Goal: Information Seeking & Learning: Find specific fact

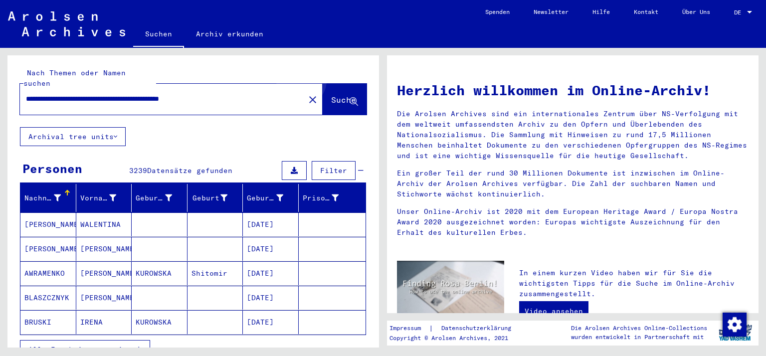
click at [329, 84] on button "Suche" at bounding box center [345, 99] width 44 height 31
click at [58, 94] on input "********" at bounding box center [159, 99] width 267 height 10
type input "**********"
click at [323, 95] on button "Suche" at bounding box center [345, 99] width 44 height 31
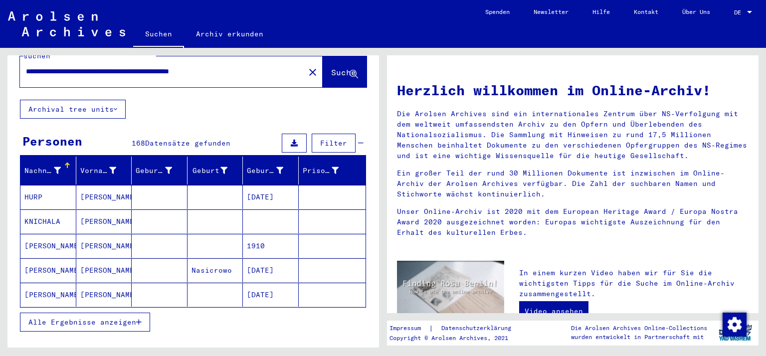
scroll to position [50, 0]
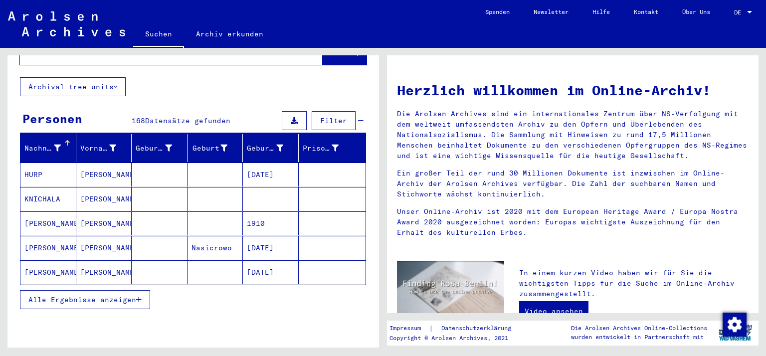
click at [127, 295] on span "Alle Ergebnisse anzeigen" at bounding box center [82, 299] width 108 height 9
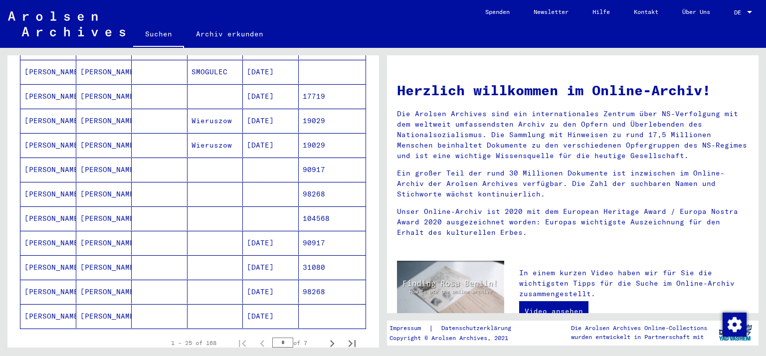
scroll to position [499, 0]
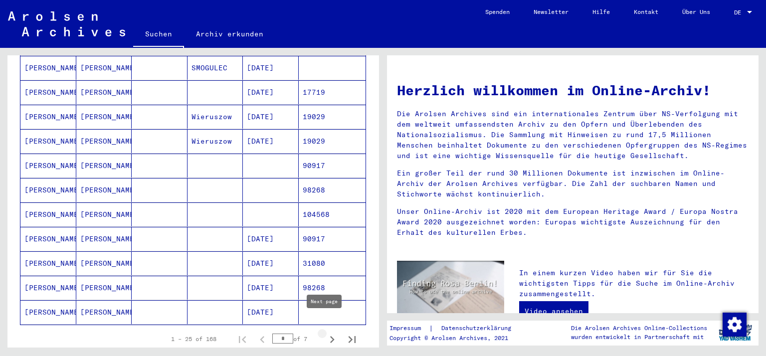
click at [325, 333] on icon "Next page" at bounding box center [332, 340] width 14 height 14
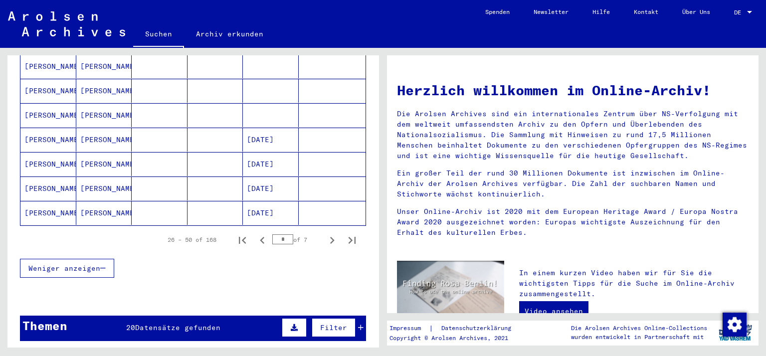
scroll to position [599, 0]
click at [325, 233] on icon "Next page" at bounding box center [332, 240] width 14 height 14
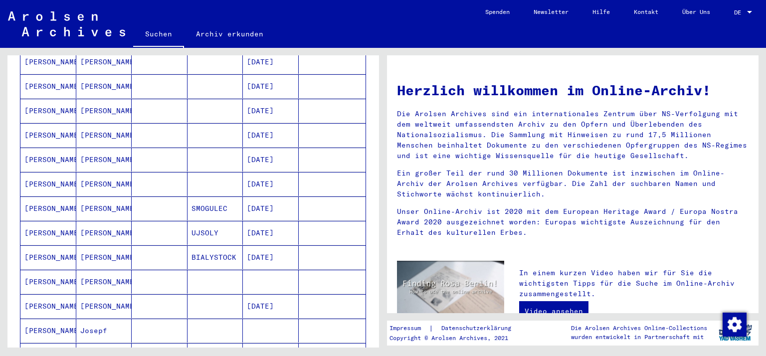
scroll to position [499, 0]
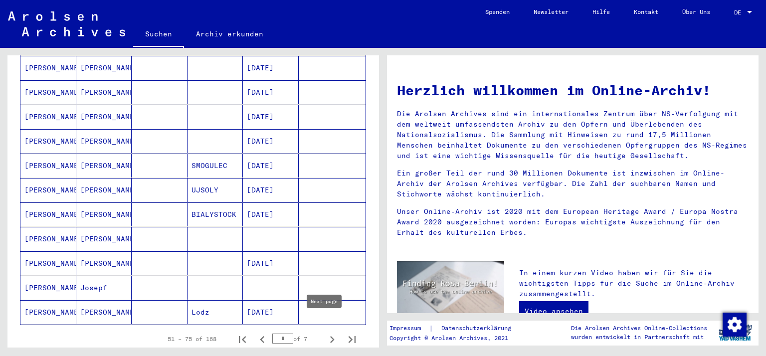
click at [325, 333] on icon "Next page" at bounding box center [332, 340] width 14 height 14
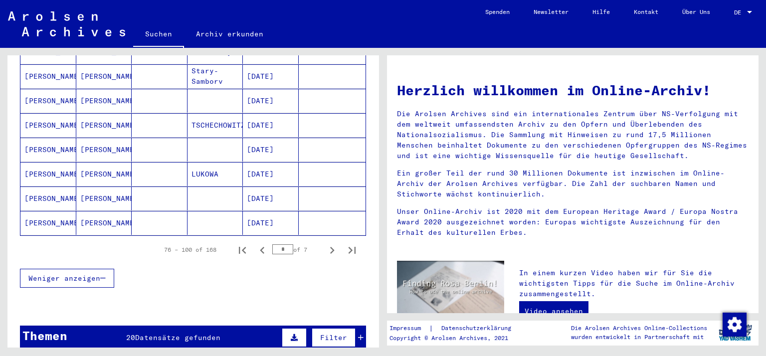
scroll to position [599, 0]
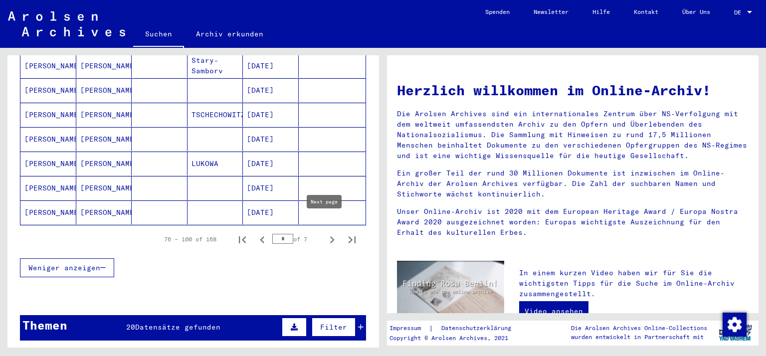
click at [330, 236] on icon "Next page" at bounding box center [332, 239] width 4 height 7
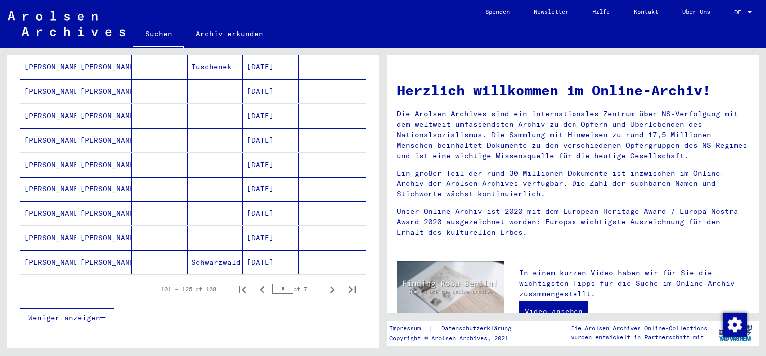
click at [277, 253] on mat-cell "[DATE]" at bounding box center [271, 262] width 56 height 24
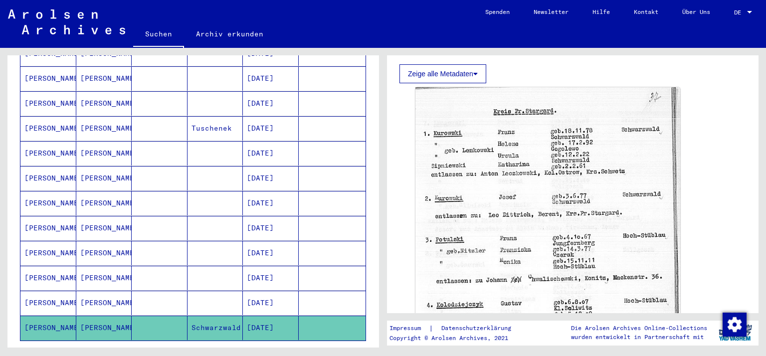
scroll to position [605, 0]
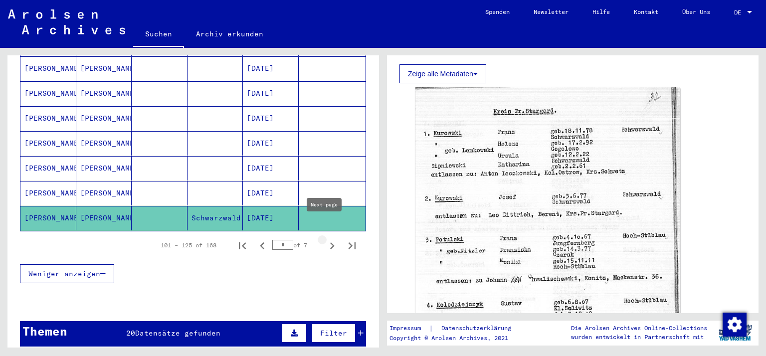
click at [325, 239] on icon "Next page" at bounding box center [332, 246] width 14 height 14
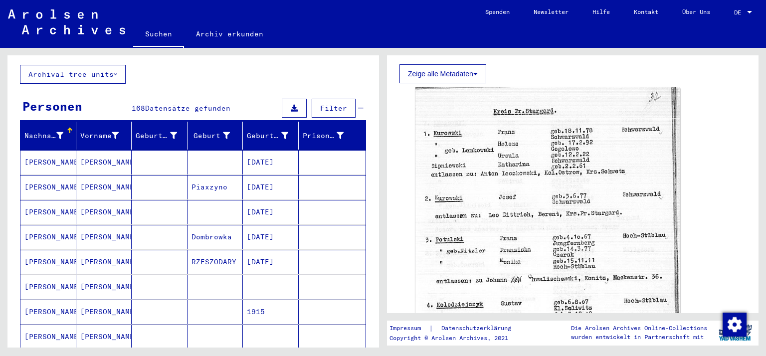
scroll to position [56, 0]
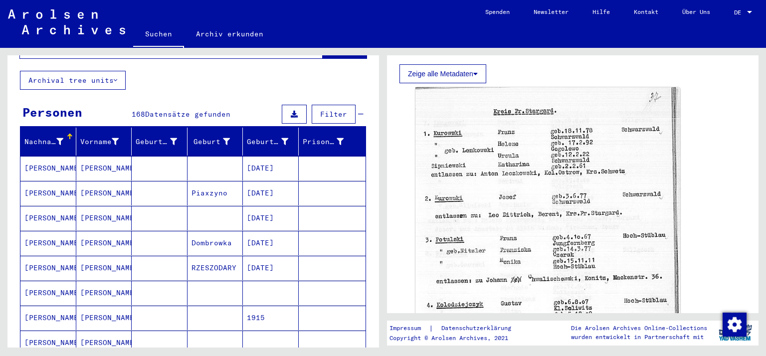
click at [274, 161] on mat-cell "[DATE]" at bounding box center [271, 168] width 56 height 24
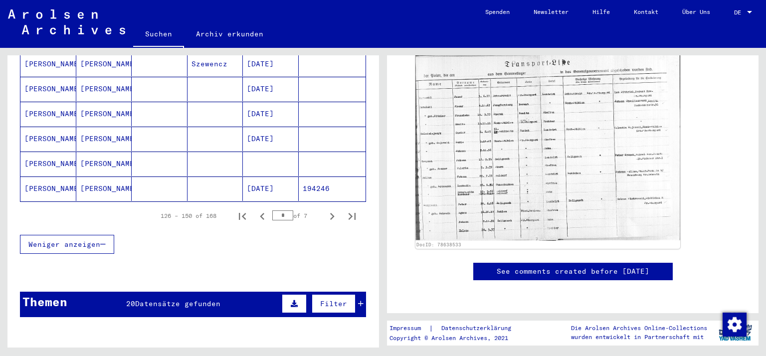
scroll to position [655, 0]
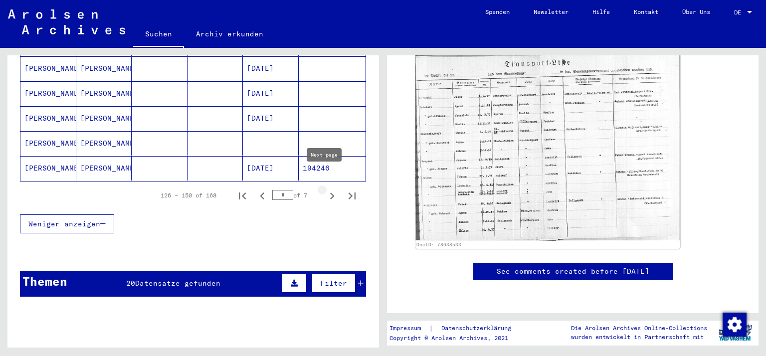
click at [327, 189] on icon "Next page" at bounding box center [332, 196] width 14 height 14
type input "*"
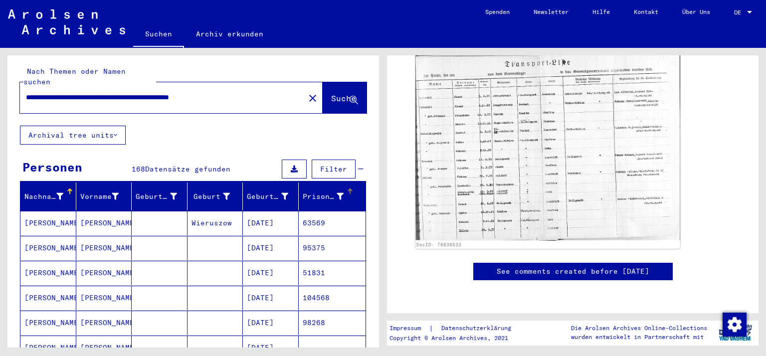
scroll to position [0, 0]
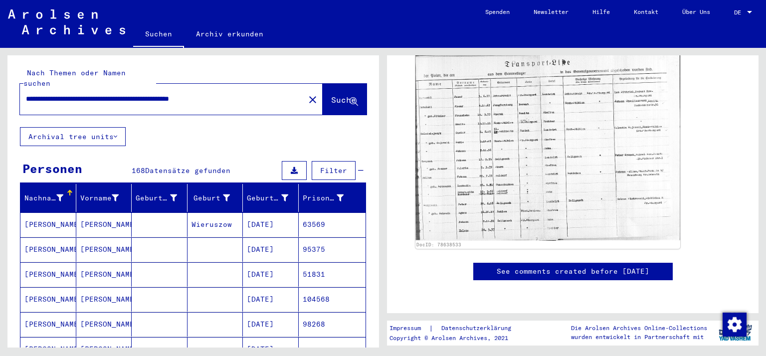
drag, startPoint x: 78, startPoint y: 89, endPoint x: 78, endPoint y: 95, distance: 5.5
click at [78, 94] on input "**********" at bounding box center [162, 99] width 273 height 10
click at [124, 94] on input "**********" at bounding box center [162, 99] width 273 height 10
type input "**********"
click at [334, 95] on span "Suche" at bounding box center [343, 100] width 25 height 10
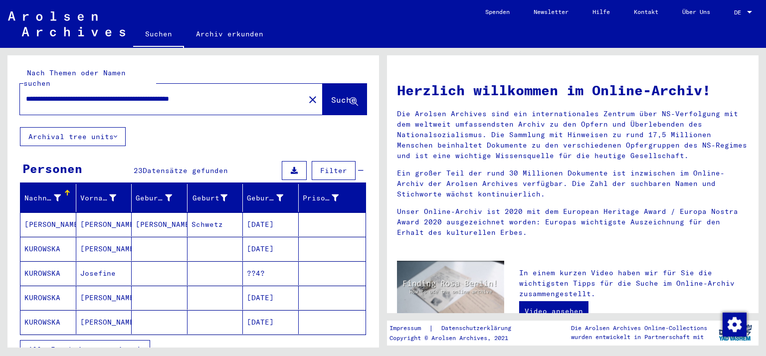
scroll to position [50, 0]
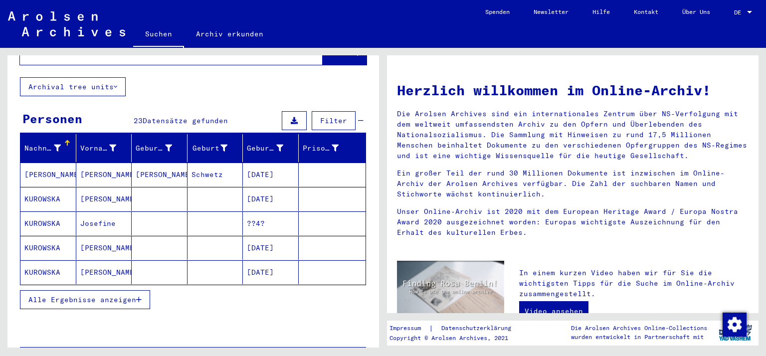
click at [120, 295] on span "Alle Ergebnisse anzeigen" at bounding box center [82, 299] width 108 height 9
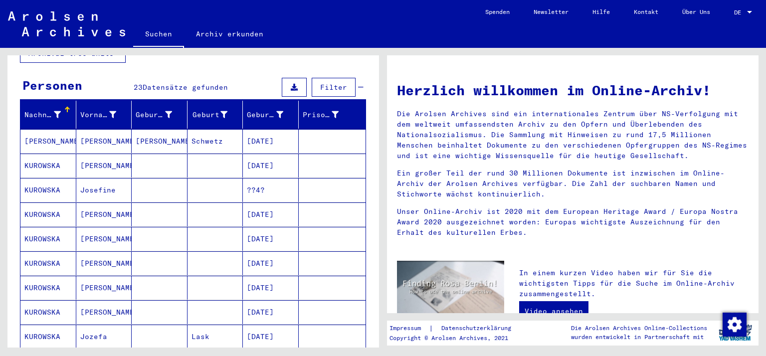
scroll to position [100, 0]
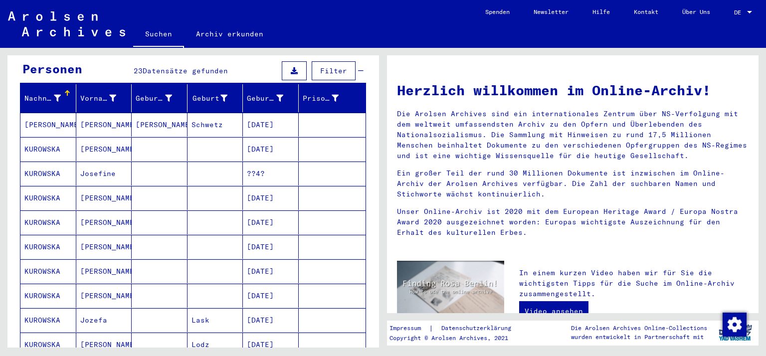
click at [251, 140] on mat-cell "[DATE]" at bounding box center [271, 149] width 56 height 24
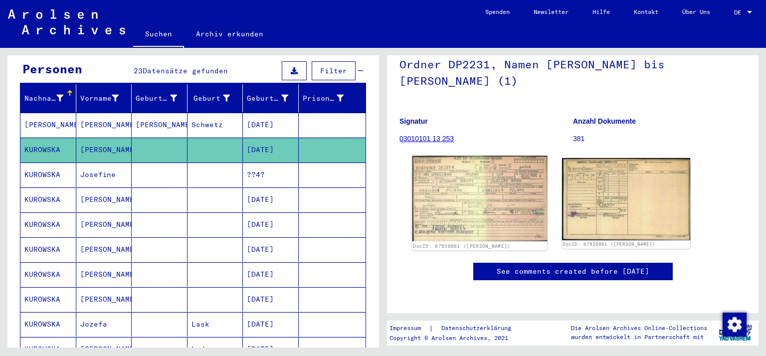
click at [468, 160] on img at bounding box center [480, 198] width 135 height 85
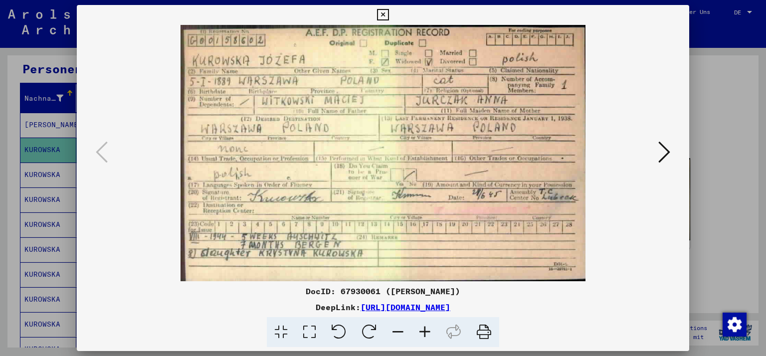
click at [385, 15] on icon at bounding box center [382, 15] width 11 height 12
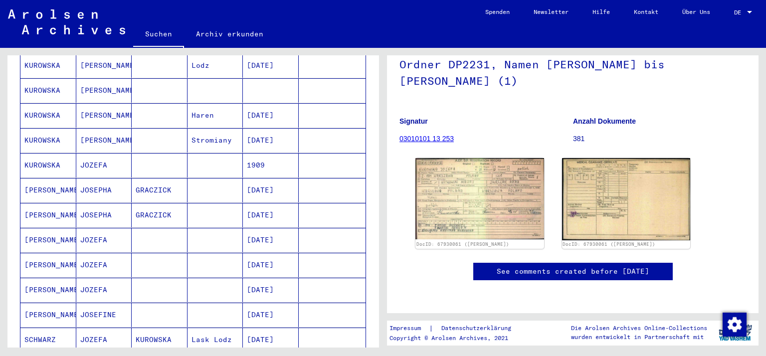
scroll to position [449, 0]
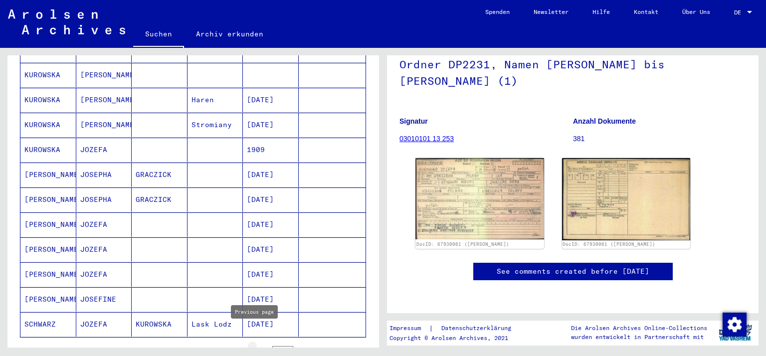
click at [260, 349] on icon "Previous page" at bounding box center [262, 352] width 4 height 7
type input "*"
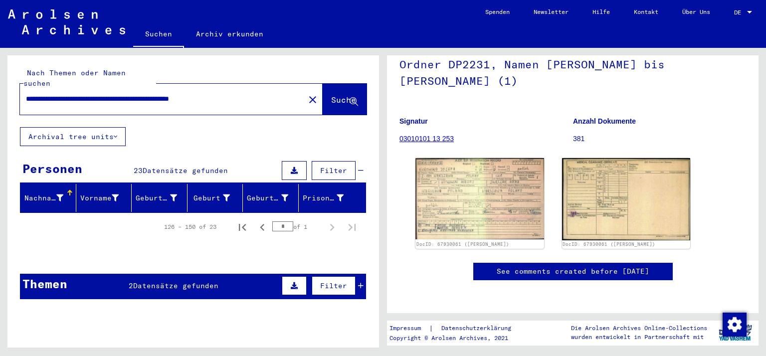
scroll to position [0, 0]
click at [331, 95] on span "Suche" at bounding box center [343, 100] width 25 height 10
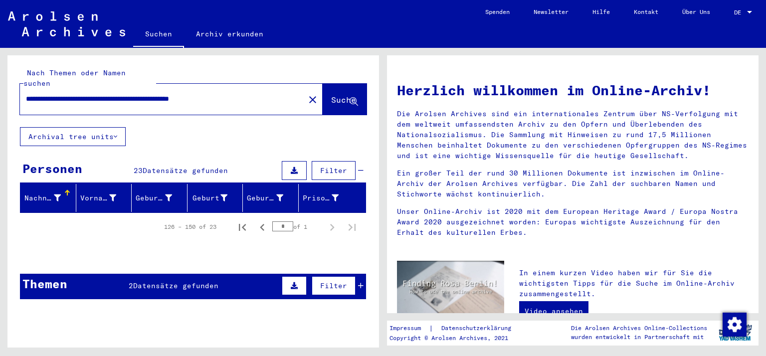
click at [331, 95] on span "Suche" at bounding box center [343, 100] width 25 height 10
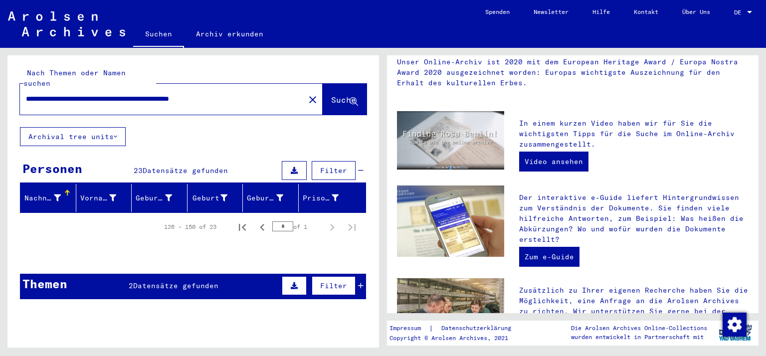
scroll to position [200, 0]
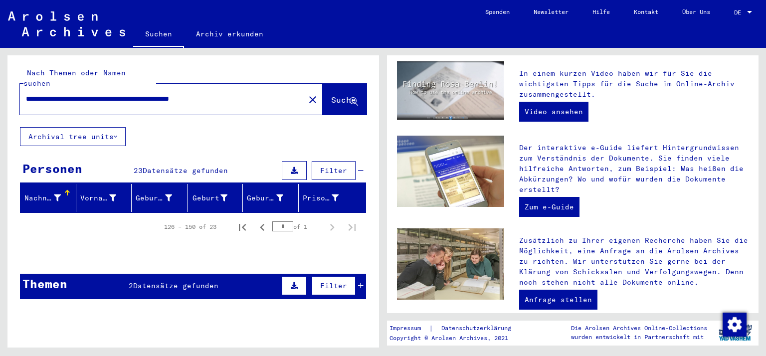
click at [307, 94] on mat-icon "close" at bounding box center [313, 100] width 12 height 12
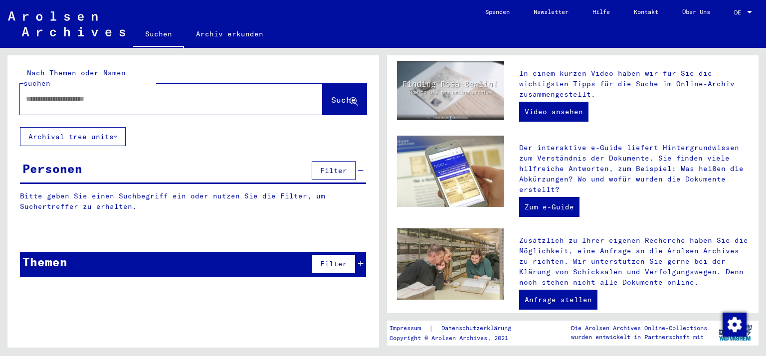
click at [39, 94] on input "text" at bounding box center [159, 99] width 267 height 10
type input "**********"
click at [331, 95] on span "Suche" at bounding box center [343, 100] width 25 height 10
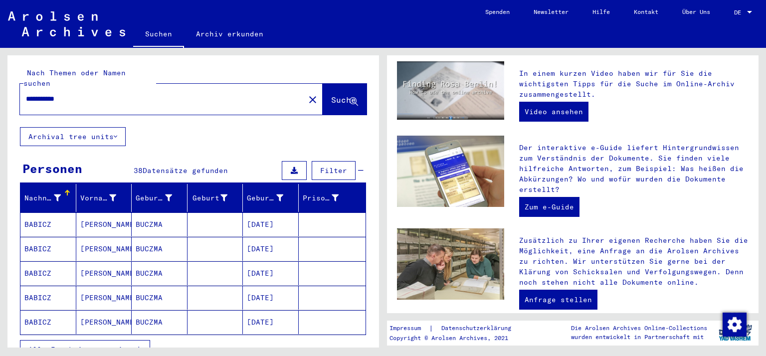
click at [121, 345] on span "Alle Ergebnisse anzeigen" at bounding box center [82, 349] width 108 height 9
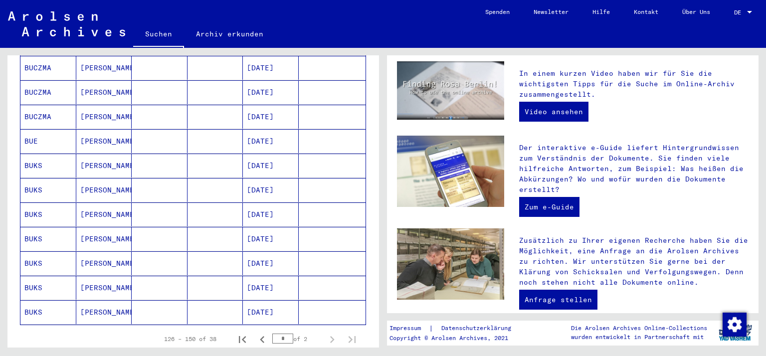
scroll to position [549, 0]
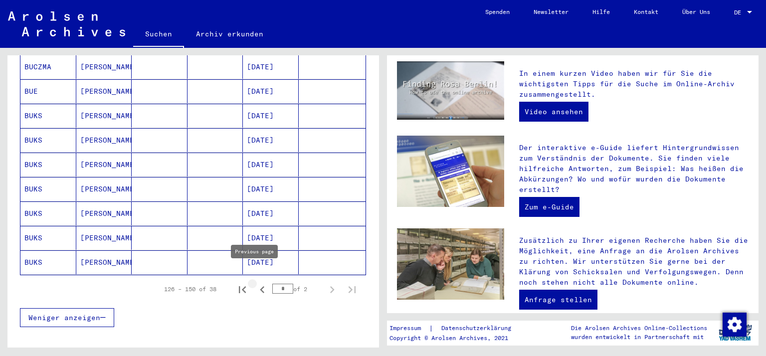
click at [257, 283] on icon "Previous page" at bounding box center [262, 290] width 14 height 14
type input "*"
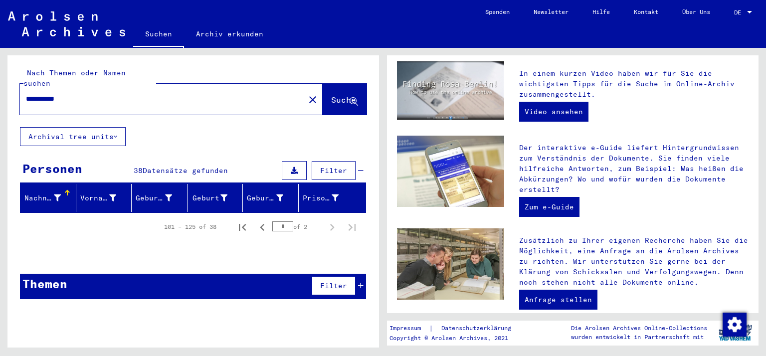
click at [70, 16] on img at bounding box center [66, 23] width 117 height 25
